Goal: Find specific page/section: Find specific page/section

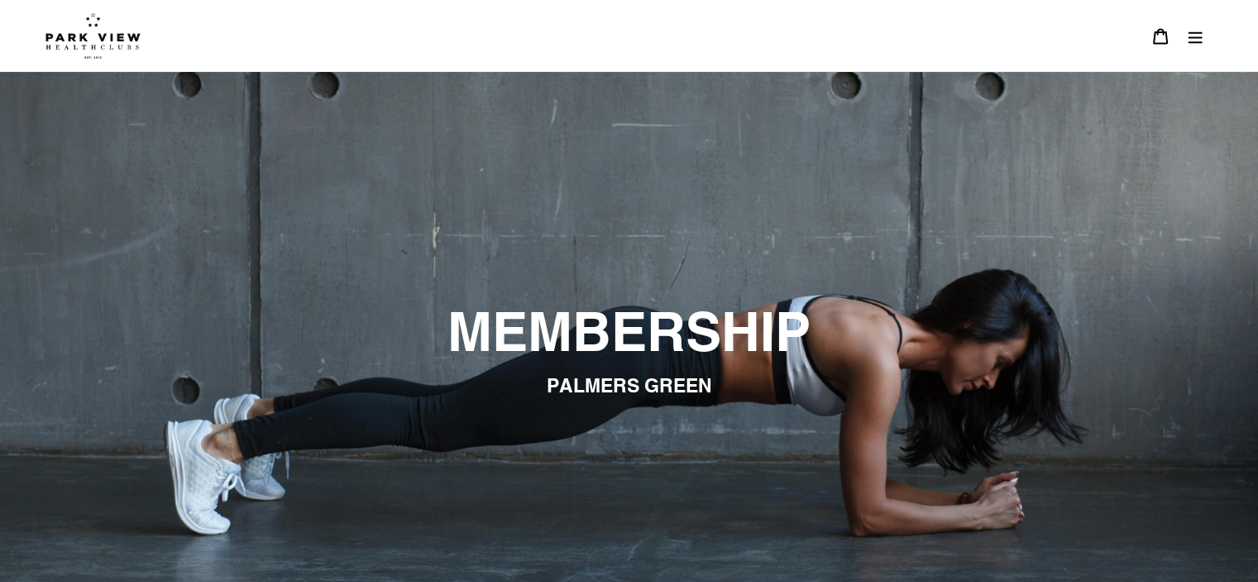
click at [1190, 46] on button "Menu" at bounding box center [1195, 36] width 35 height 36
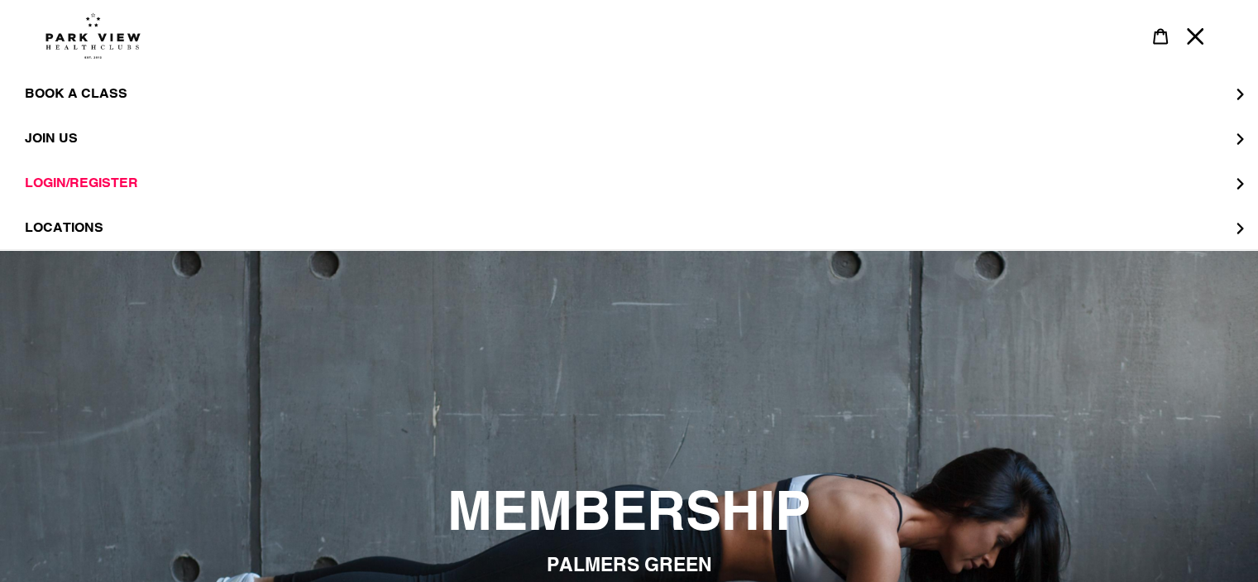
click at [1178, 347] on div "slideshow" at bounding box center [629, 542] width 1258 height 582
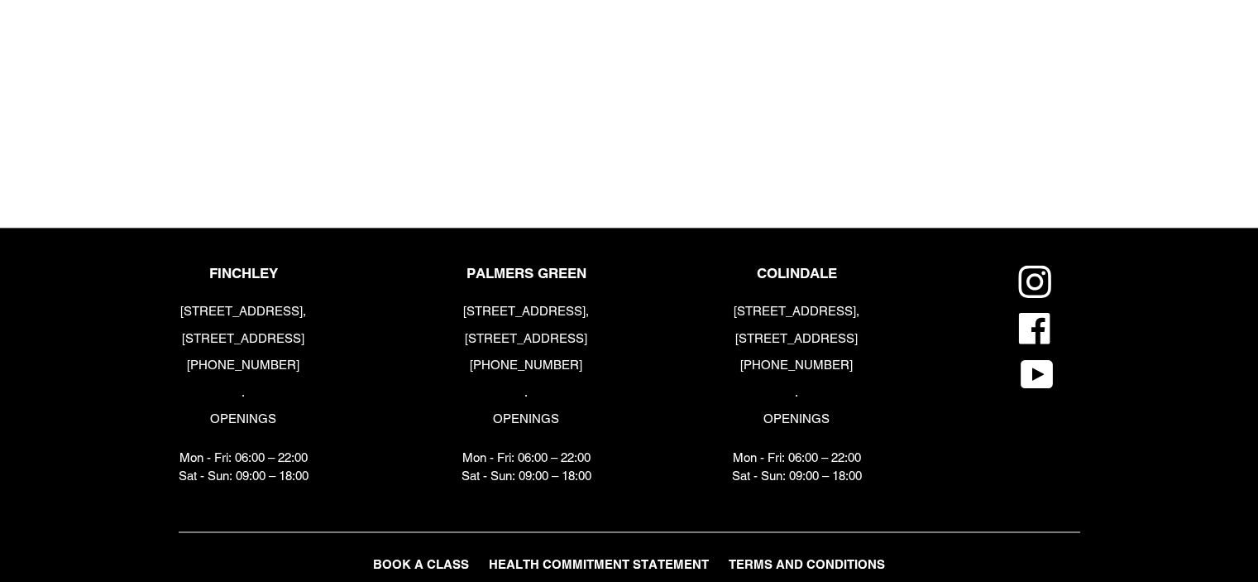
scroll to position [2335, 0]
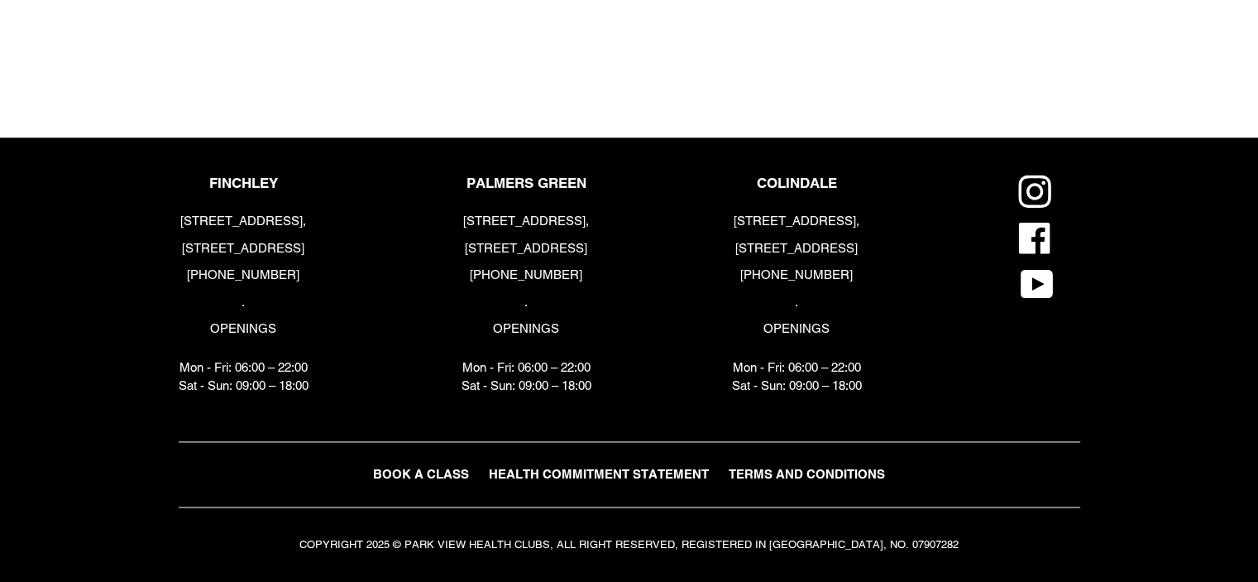
click at [874, 481] on span "TERMS AND CONDITIONS" at bounding box center [807, 474] width 156 height 14
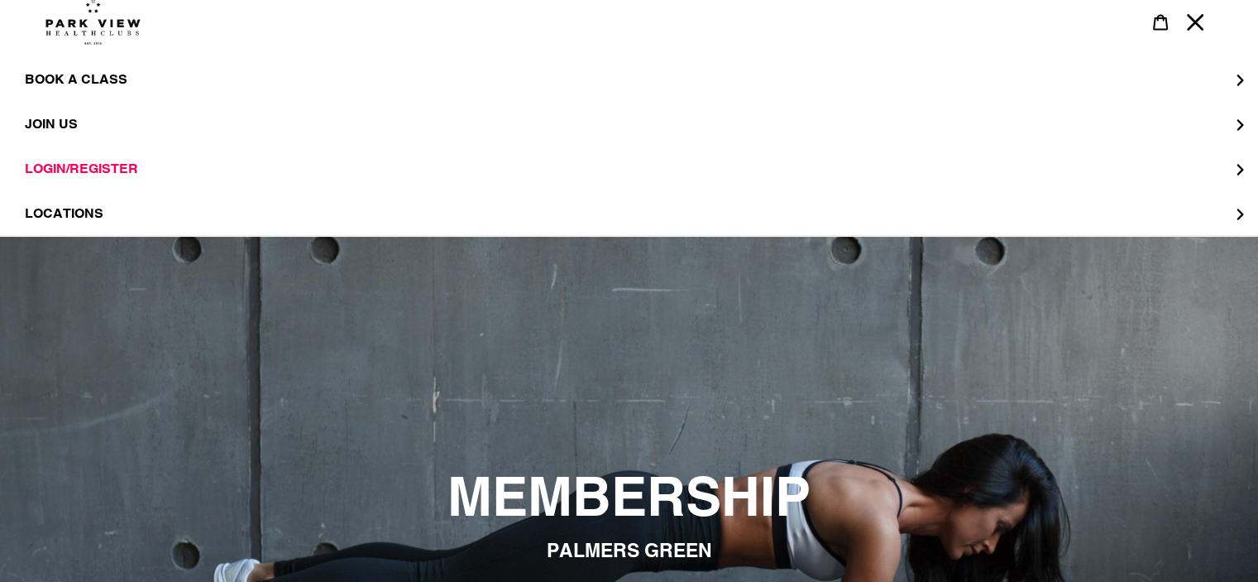
scroll to position [0, 0]
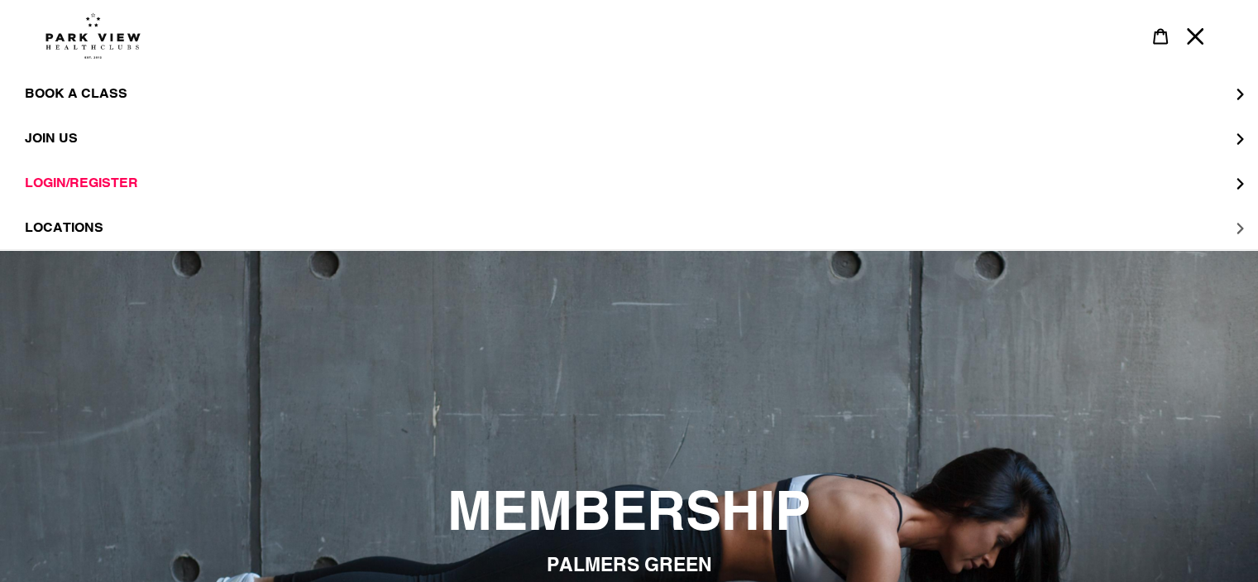
click at [85, 228] on span "LOCATIONS" at bounding box center [64, 227] width 79 height 17
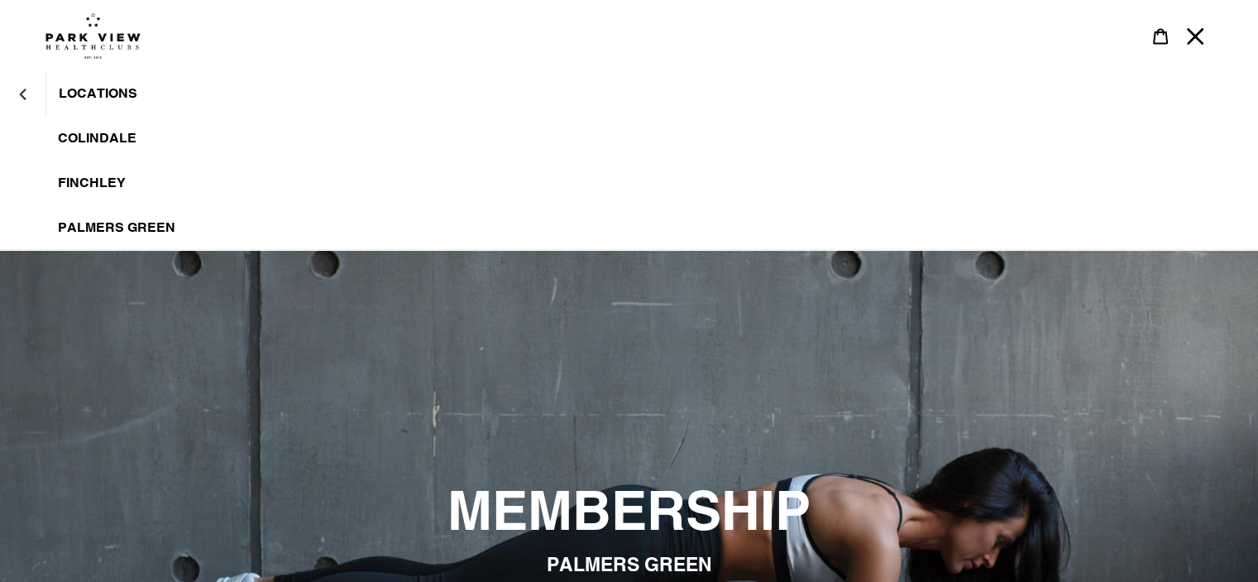
click at [108, 219] on span "Palmers Green" at bounding box center [116, 227] width 117 height 17
